Goal: Task Accomplishment & Management: Use online tool/utility

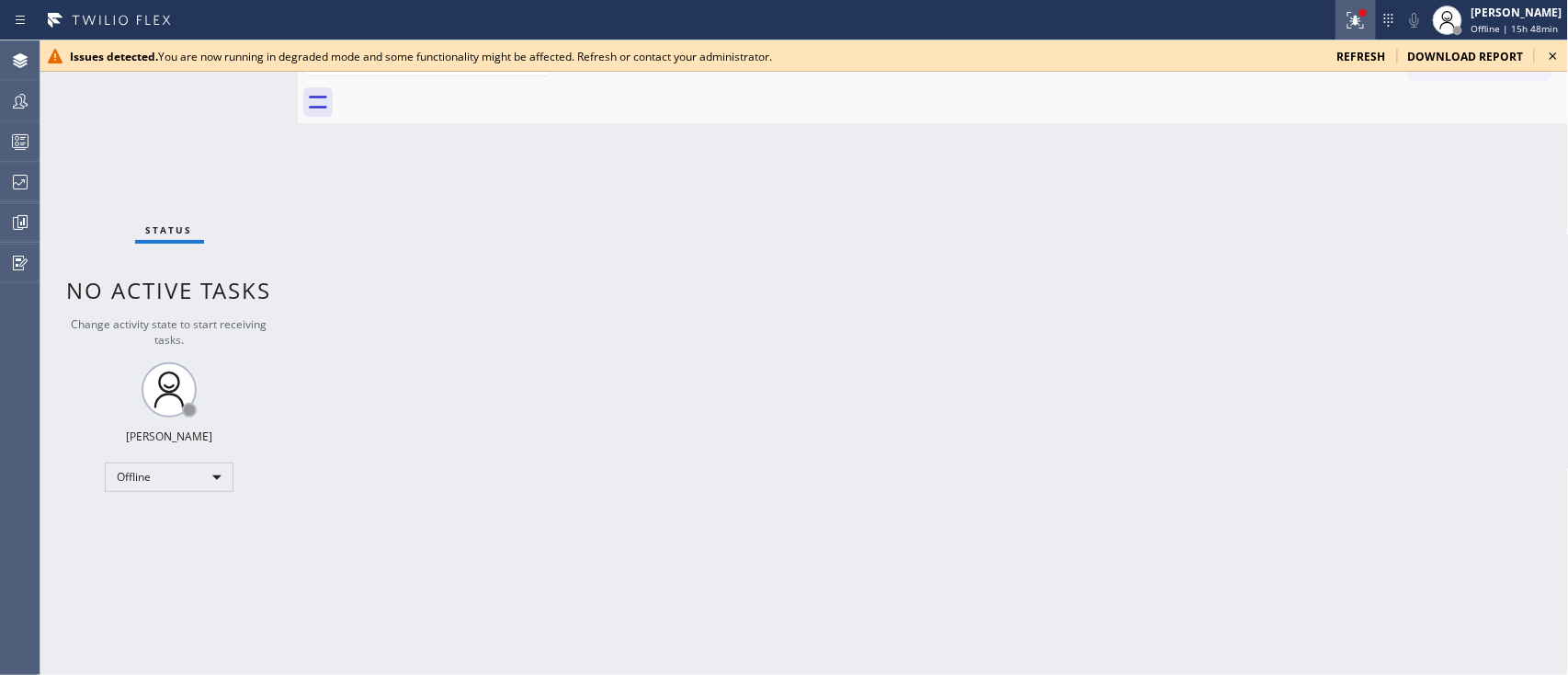
click at [1348, 23] on icon at bounding box center [1356, 19] width 17 height 17
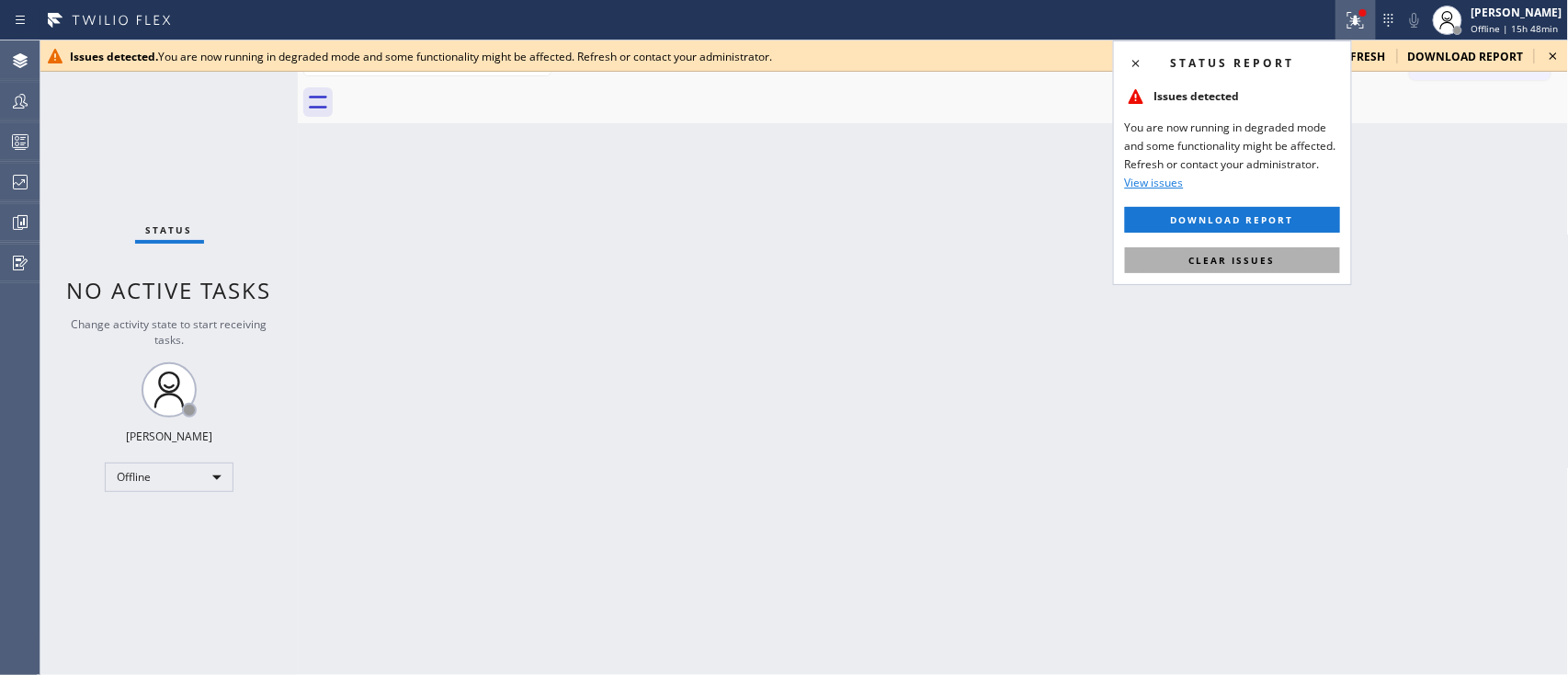
click at [1327, 250] on button "Clear issues" at bounding box center [1232, 260] width 215 height 25
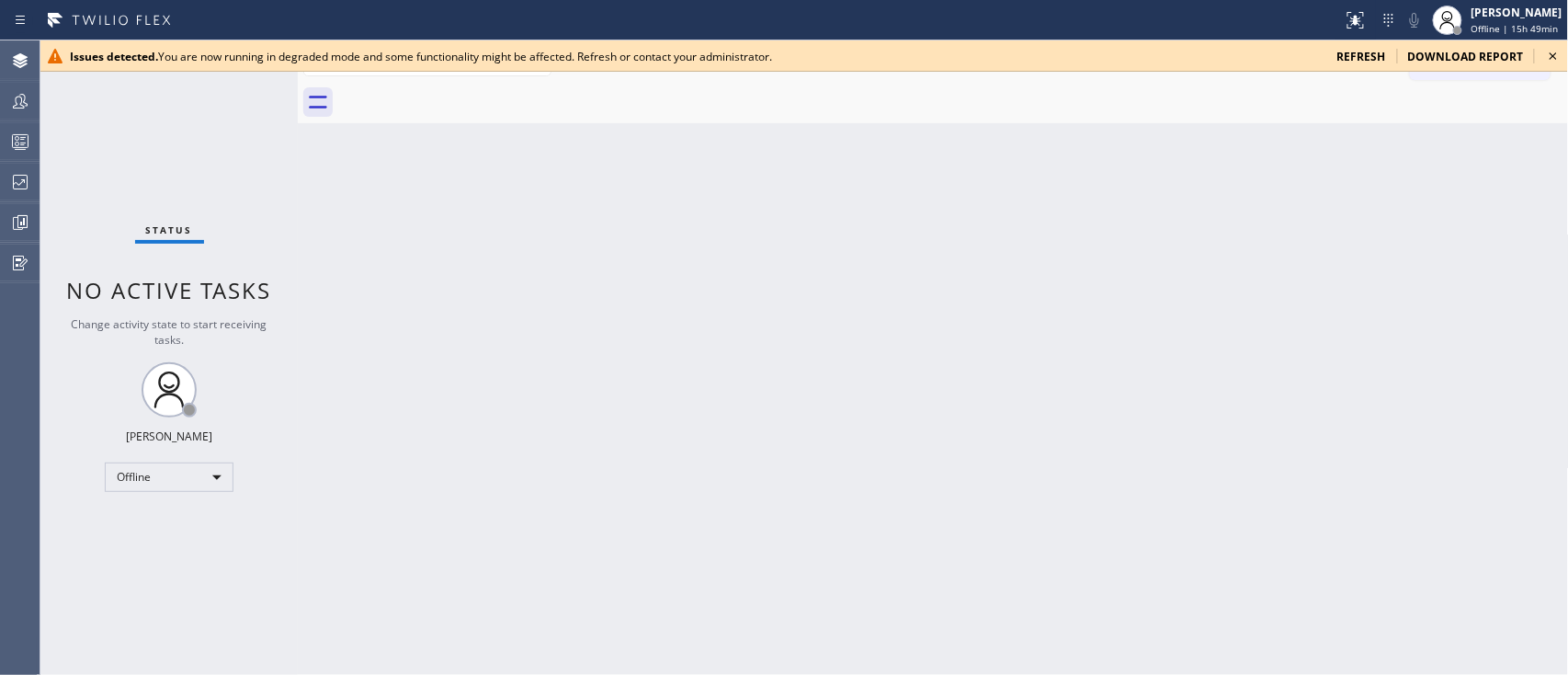
click at [1370, 53] on span "refresh" at bounding box center [1362, 56] width 49 height 16
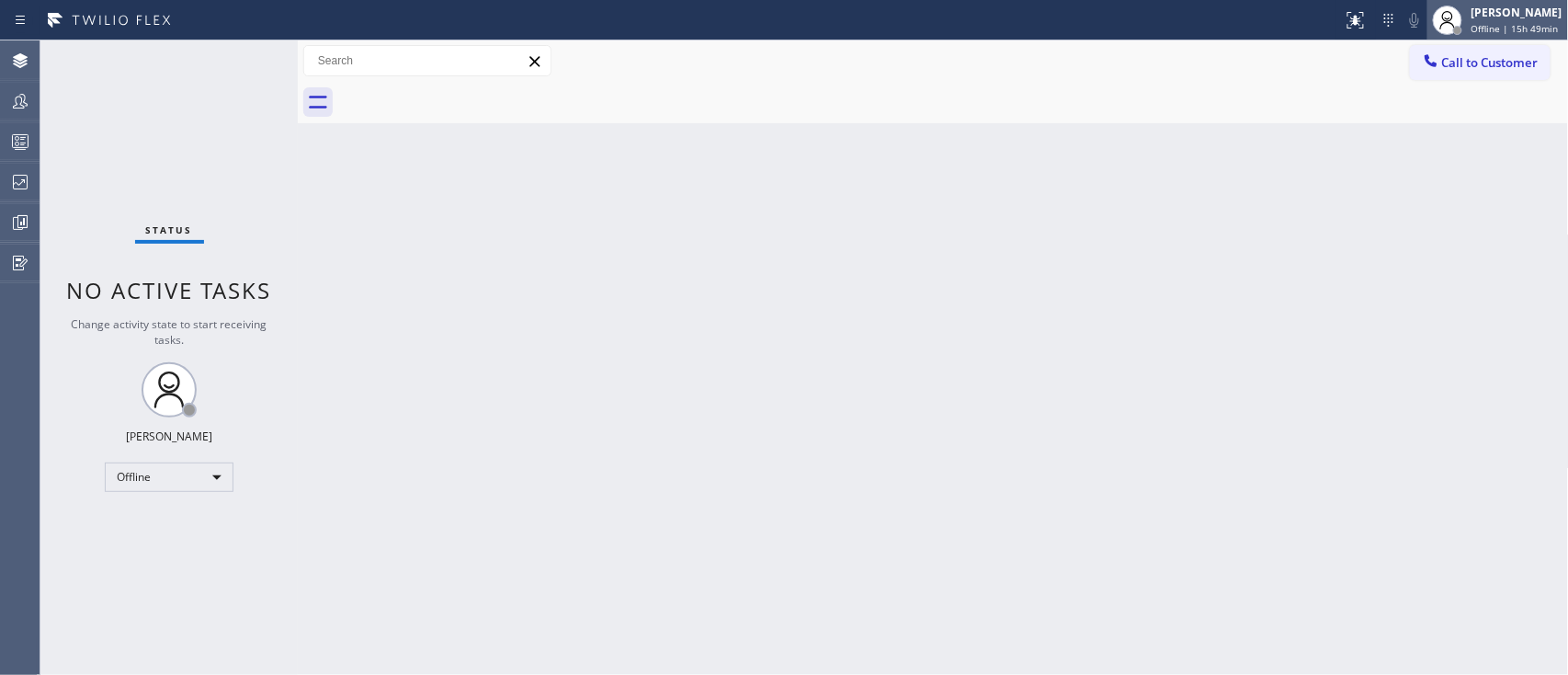
click at [1440, 10] on div at bounding box center [1448, 20] width 41 height 41
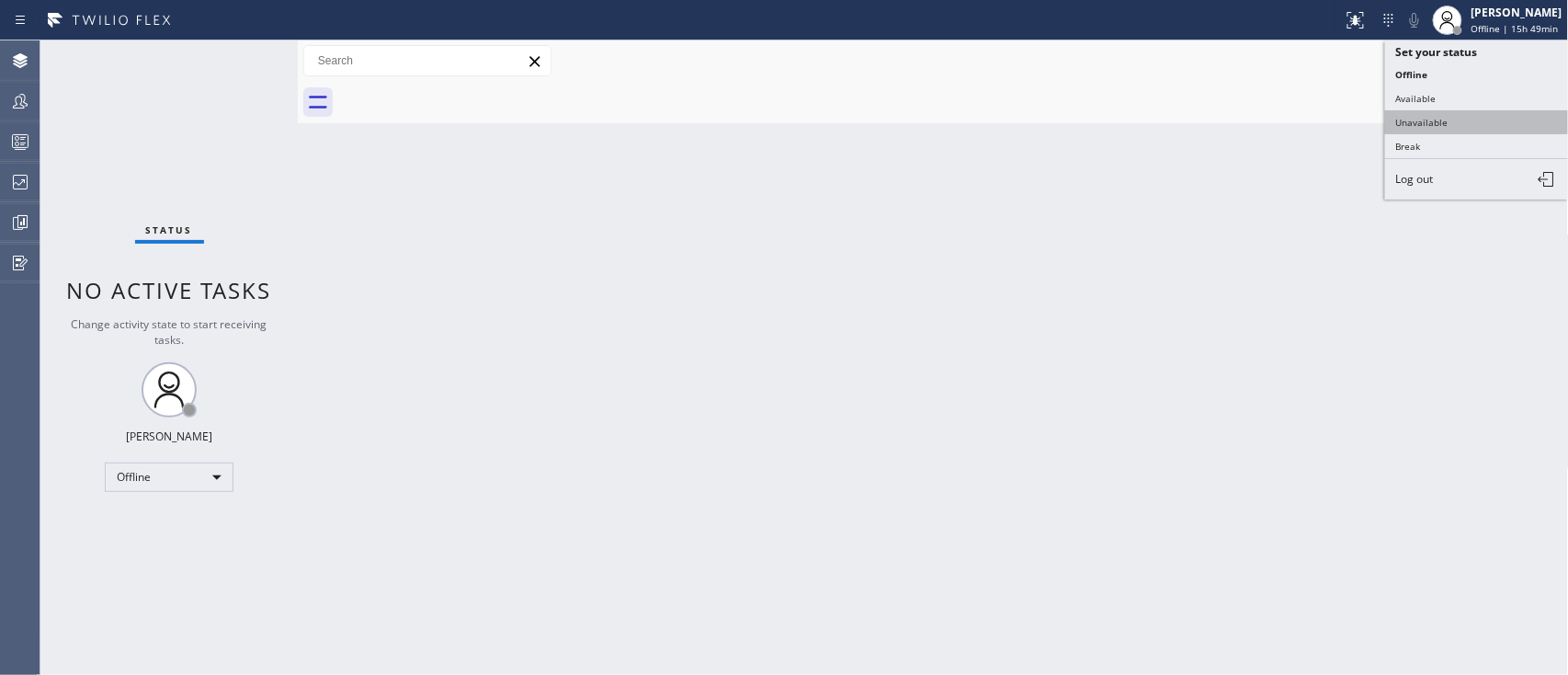
click at [1458, 122] on button "Unavailable" at bounding box center [1477, 122] width 184 height 24
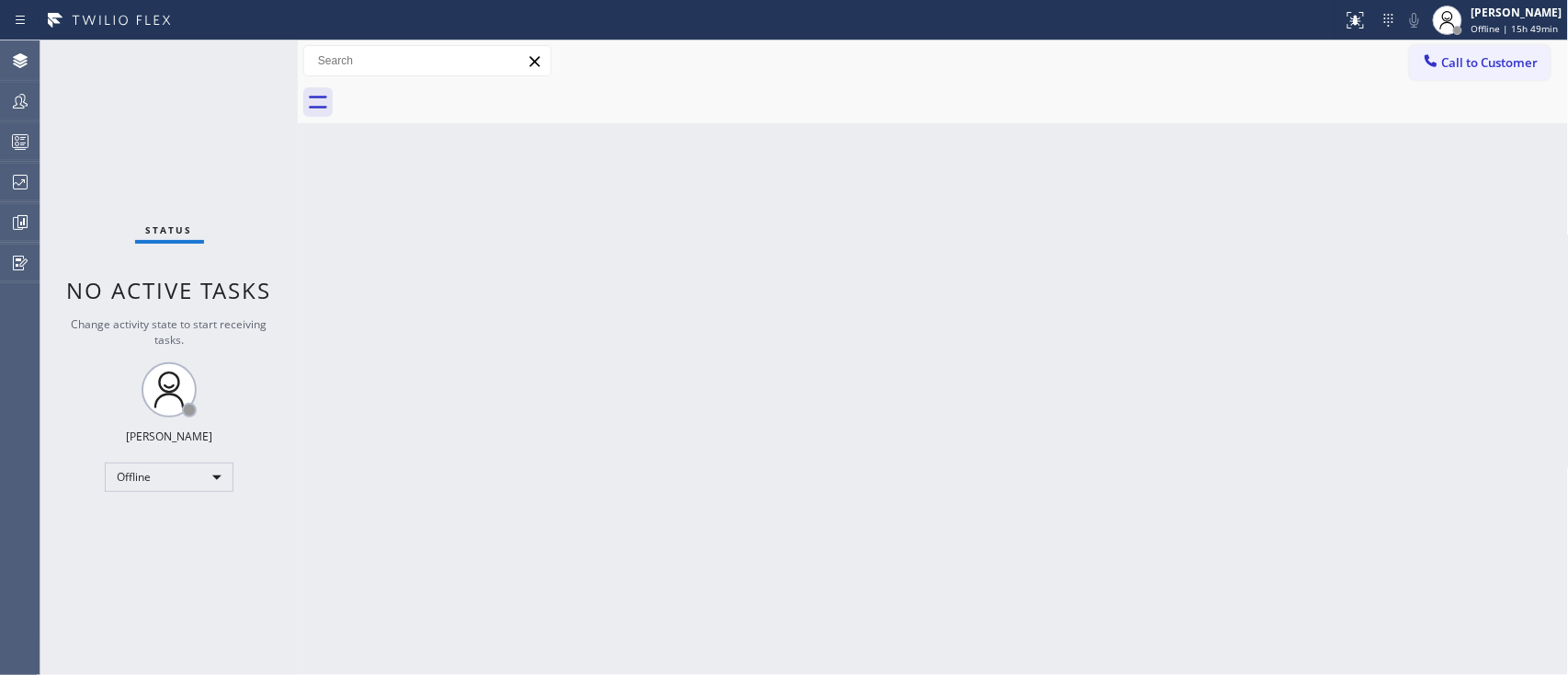
click at [1457, 281] on div "Back to Dashboard Change Sender ID Customers Technicians Select a contact Outbo…" at bounding box center [933, 358] width 1271 height 635
